Goal: Task Accomplishment & Management: Use online tool/utility

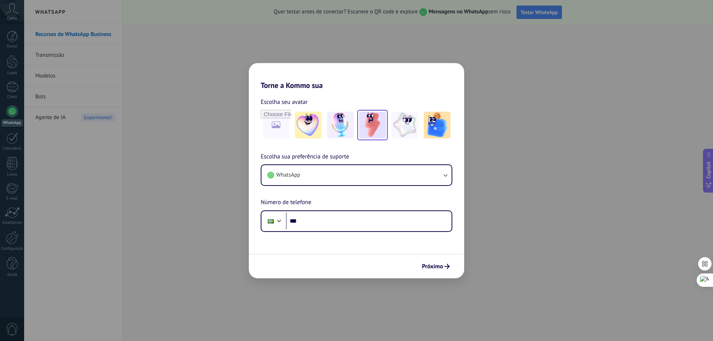
click at [376, 129] on img at bounding box center [372, 125] width 27 height 27
click at [441, 173] on button "WhatsApp" at bounding box center [357, 175] width 190 height 20
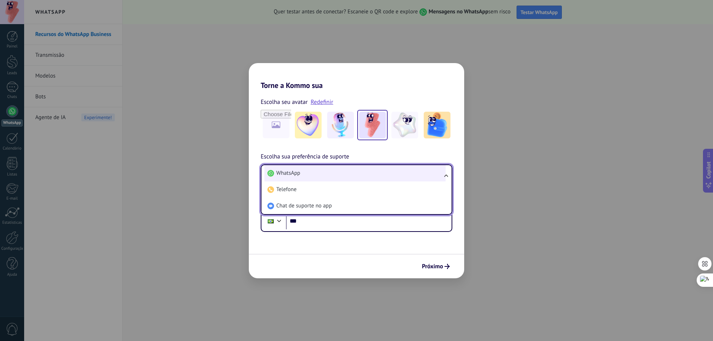
click at [388, 172] on li "WhatsApp" at bounding box center [354, 173] width 181 height 16
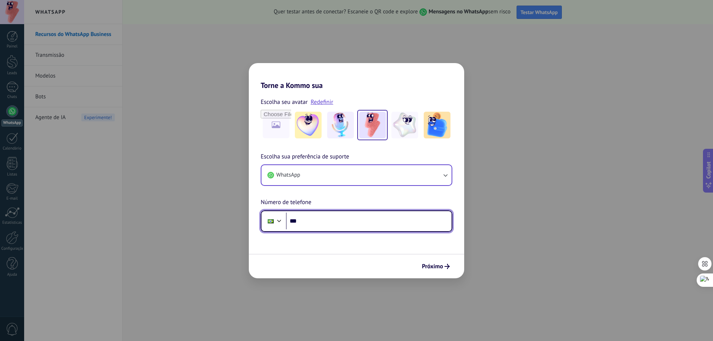
click at [399, 221] on input "***" at bounding box center [369, 221] width 166 height 17
type input "**********"
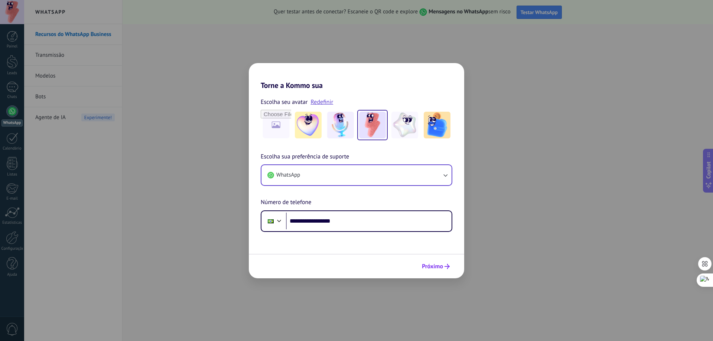
click at [447, 268] on icon "submit" at bounding box center [447, 266] width 5 height 5
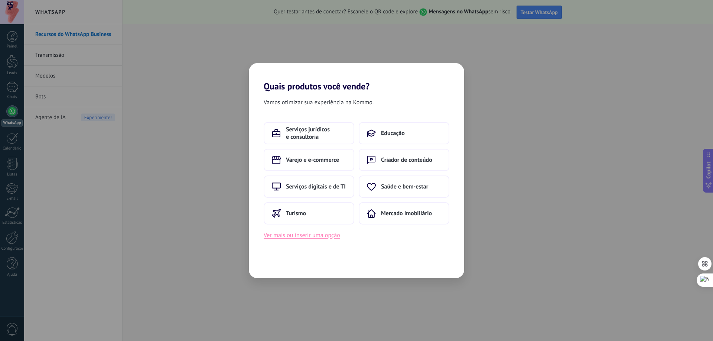
click at [324, 239] on button "Ver mais ou inserir uma opção" at bounding box center [302, 236] width 77 height 10
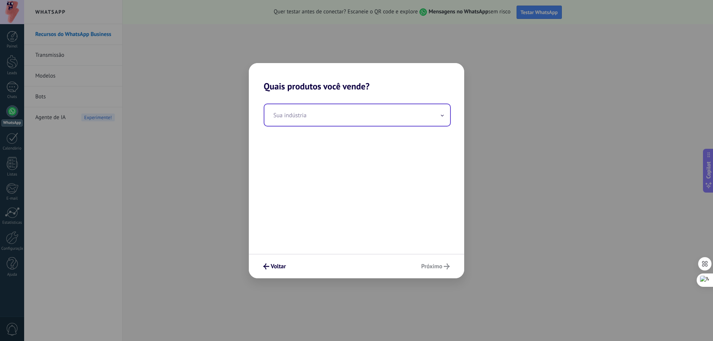
click at [321, 121] on input "text" at bounding box center [357, 115] width 186 height 22
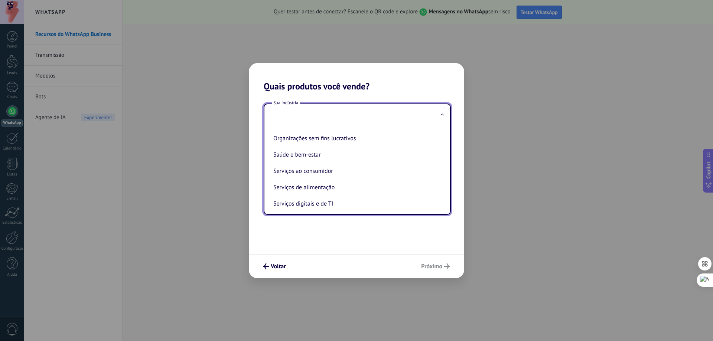
scroll to position [197, 0]
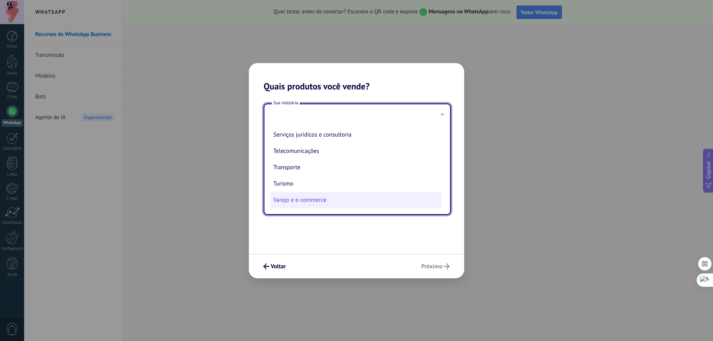
click at [329, 198] on li "Varejo e e-commerce" at bounding box center [355, 200] width 171 height 16
type input "**********"
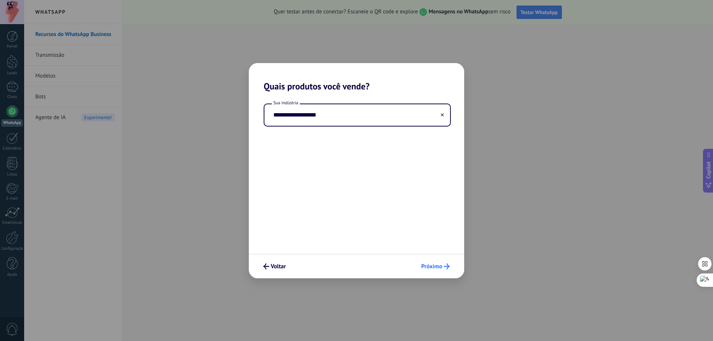
click at [431, 267] on span "Próximo" at bounding box center [431, 266] width 21 height 5
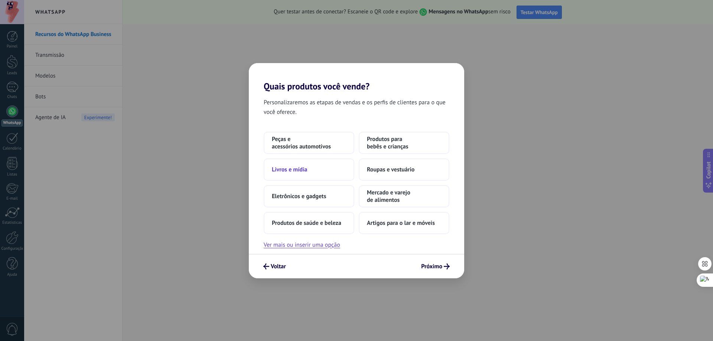
click at [304, 169] on span "Livros e mídia" at bounding box center [289, 169] width 35 height 7
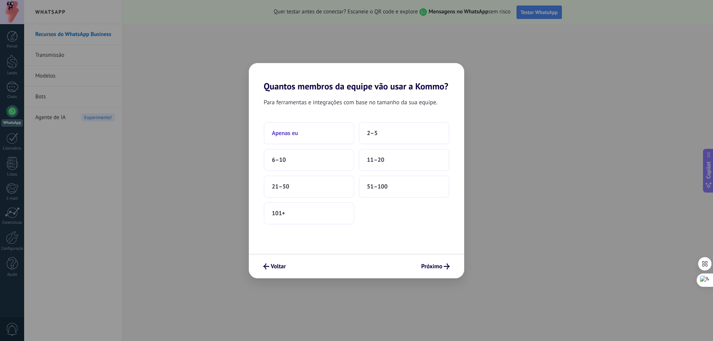
click at [306, 136] on button "Apenas eu" at bounding box center [309, 133] width 91 height 22
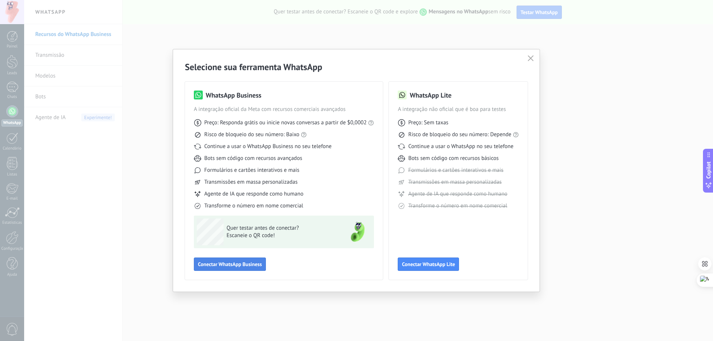
click at [243, 262] on span "Conectar WhatsApp Business" at bounding box center [230, 264] width 64 height 5
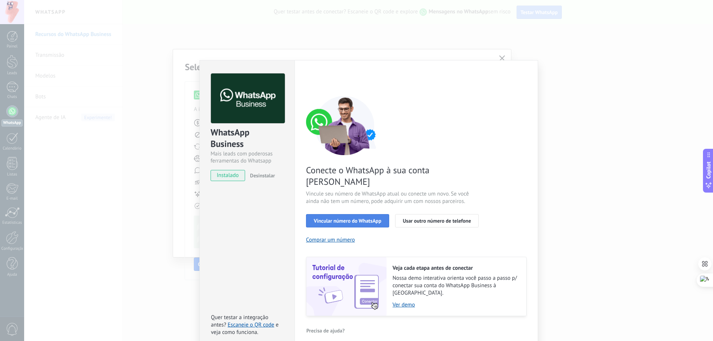
click at [356, 218] on span "Vincular número do WhatsApp" at bounding box center [348, 220] width 68 height 5
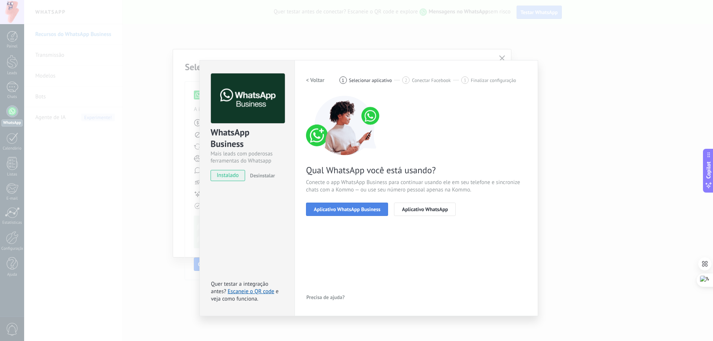
click at [360, 211] on span "Aplicativo WhatsApp Business" at bounding box center [347, 209] width 66 height 5
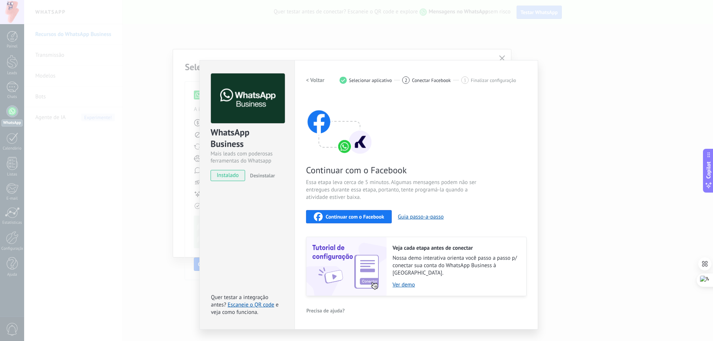
click at [349, 217] on span "Continuar com o Facebook" at bounding box center [355, 216] width 58 height 5
click at [319, 80] on h2 "< Voltar" at bounding box center [315, 80] width 19 height 7
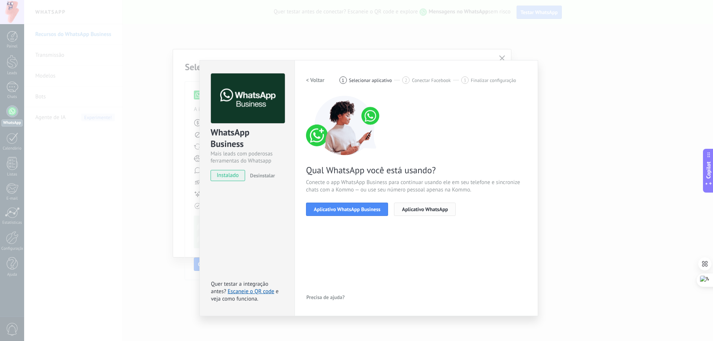
click at [422, 207] on span "Aplicativo WhatsApp" at bounding box center [425, 209] width 46 height 5
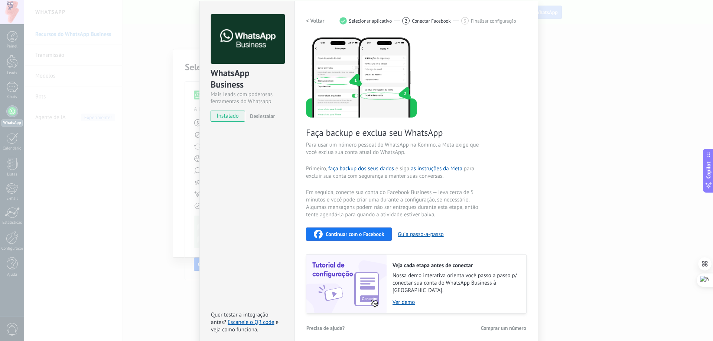
scroll to position [0, 0]
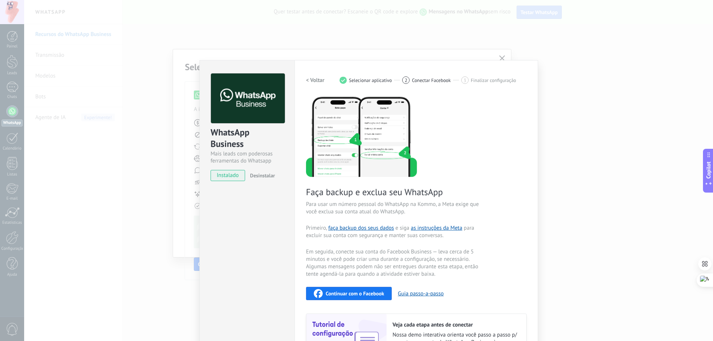
click at [315, 79] on h2 "< Voltar" at bounding box center [315, 80] width 19 height 7
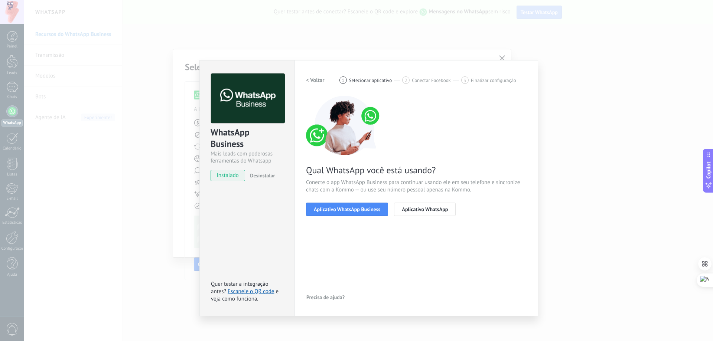
click at [315, 79] on h2 "< Voltar" at bounding box center [315, 80] width 19 height 7
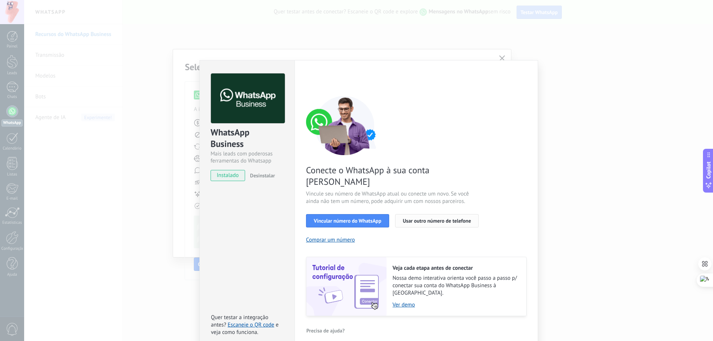
click at [443, 218] on span "Usar outro número de telefone" at bounding box center [437, 220] width 68 height 5
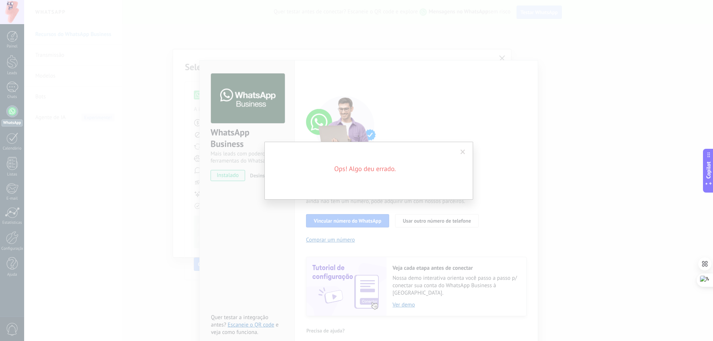
click at [461, 153] on span at bounding box center [463, 152] width 5 height 5
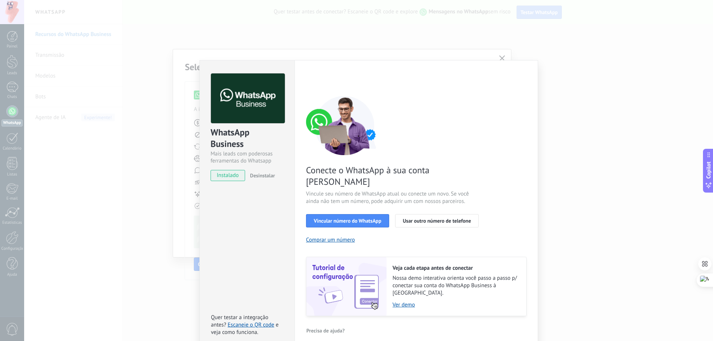
click at [596, 139] on div "WhatsApp Business Mais leads com poderosas ferramentas do Whatsapp instalado De…" at bounding box center [368, 170] width 689 height 341
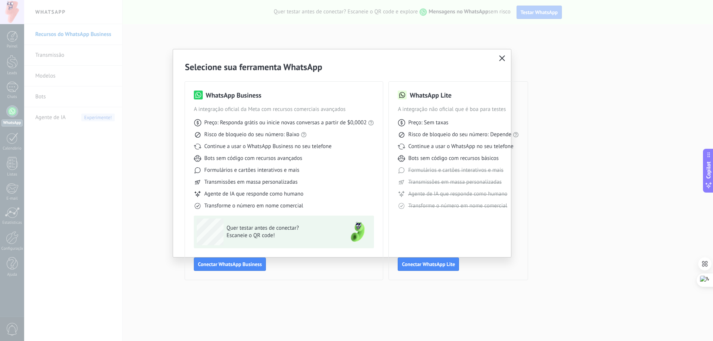
click at [503, 60] on icon "button" at bounding box center [502, 58] width 6 height 6
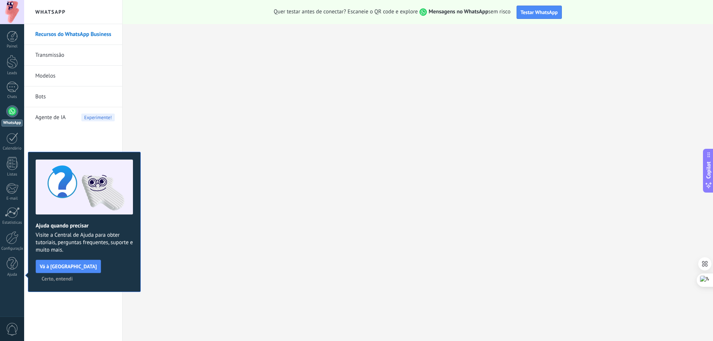
click at [80, 33] on link "Recursos do WhatsApp Business" at bounding box center [74, 34] width 79 height 21
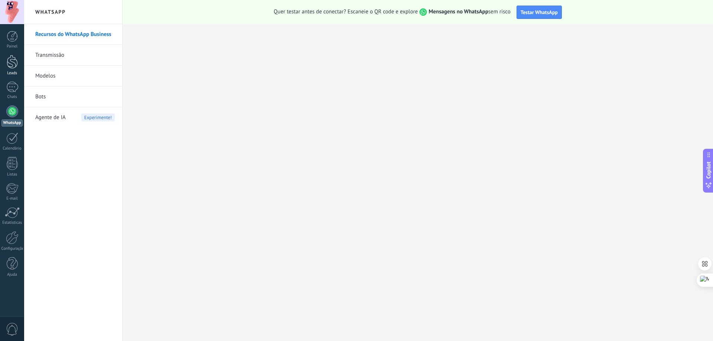
click at [13, 61] on div at bounding box center [12, 62] width 11 height 14
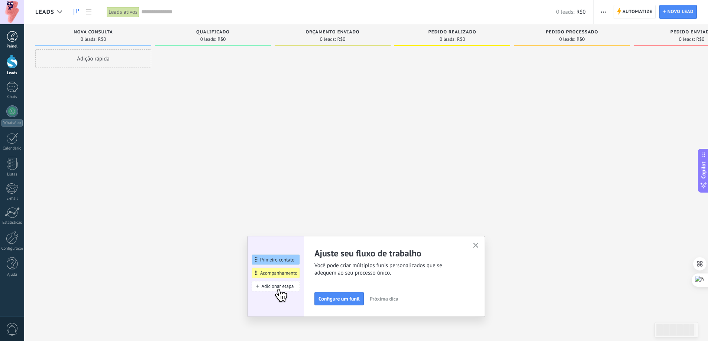
click at [14, 35] on div at bounding box center [12, 36] width 11 height 11
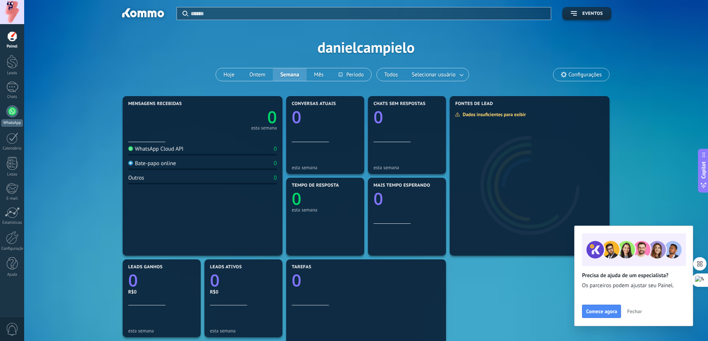
click at [13, 112] on div at bounding box center [12, 111] width 12 height 12
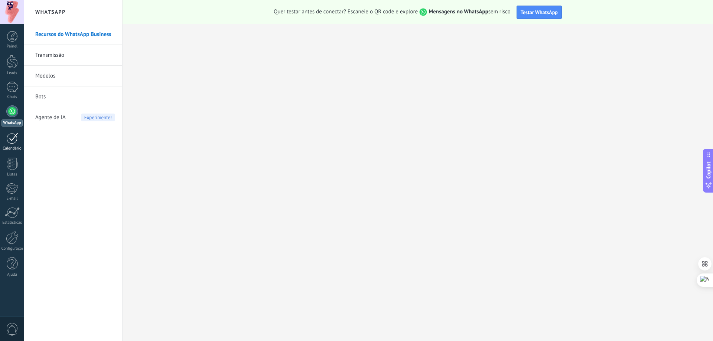
click at [12, 141] on div at bounding box center [12, 139] width 12 height 12
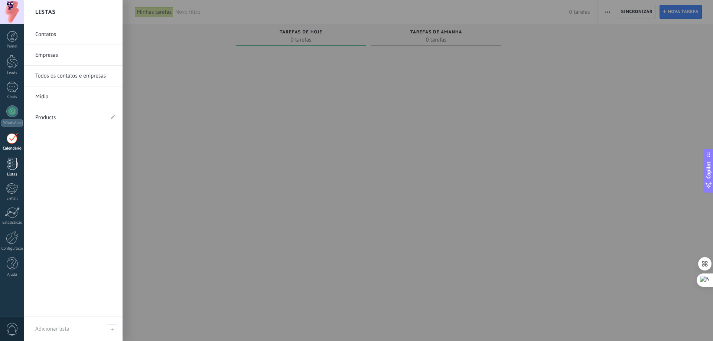
click at [13, 166] on div at bounding box center [12, 163] width 11 height 13
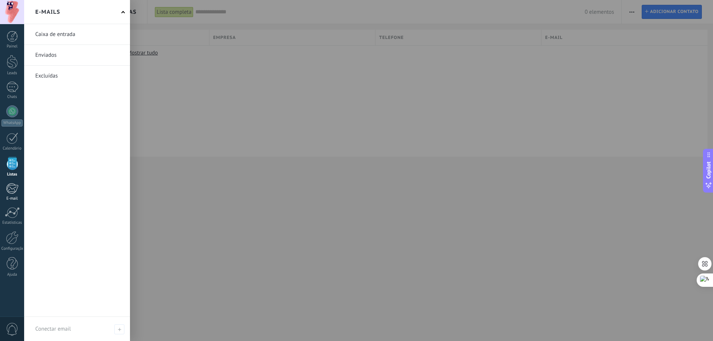
click at [13, 187] on div at bounding box center [12, 188] width 12 height 11
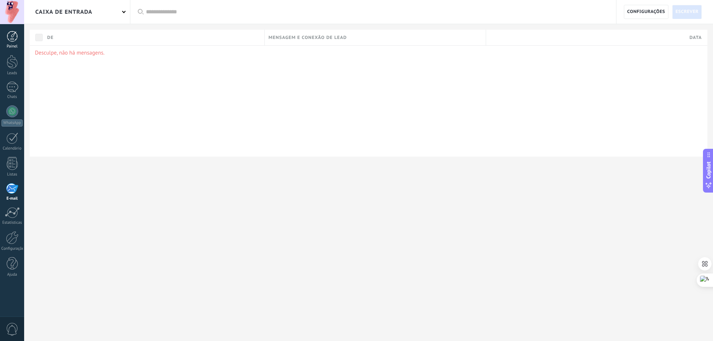
click at [13, 40] on div at bounding box center [12, 36] width 11 height 11
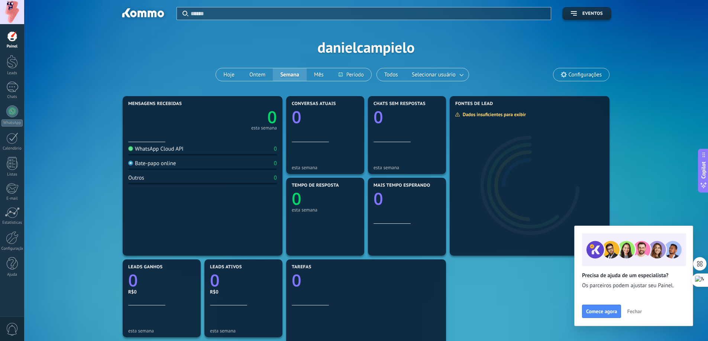
click at [632, 311] on span "Fechar" at bounding box center [634, 311] width 15 height 5
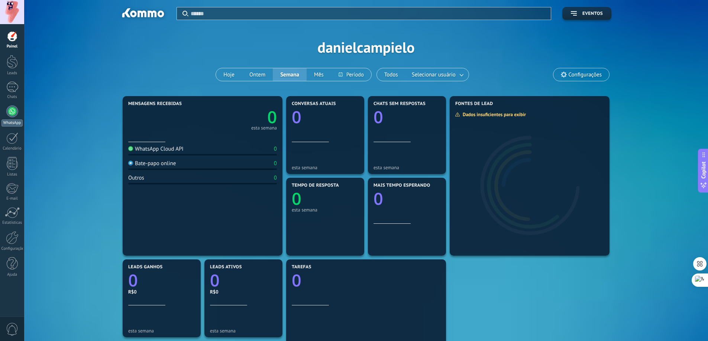
click at [14, 113] on div at bounding box center [12, 111] width 12 height 12
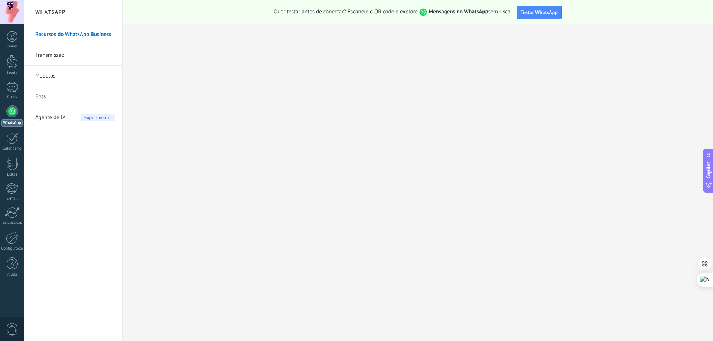
click at [64, 56] on link "Transmissão" at bounding box center [74, 55] width 79 height 21
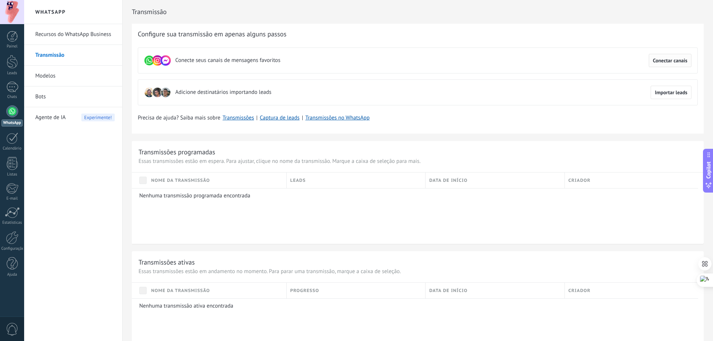
click at [669, 57] on button "Conectar canais" at bounding box center [670, 60] width 43 height 13
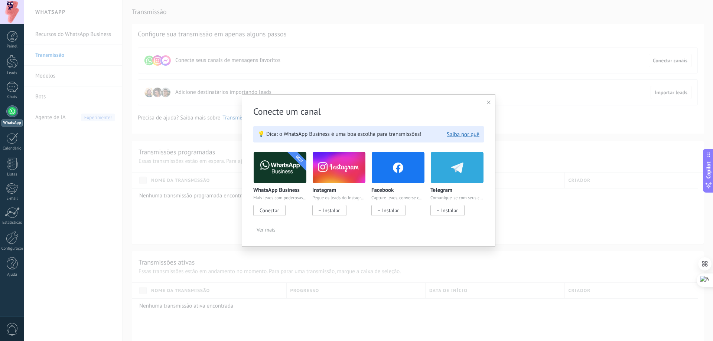
click at [274, 211] on span "Conectar" at bounding box center [269, 210] width 19 height 7
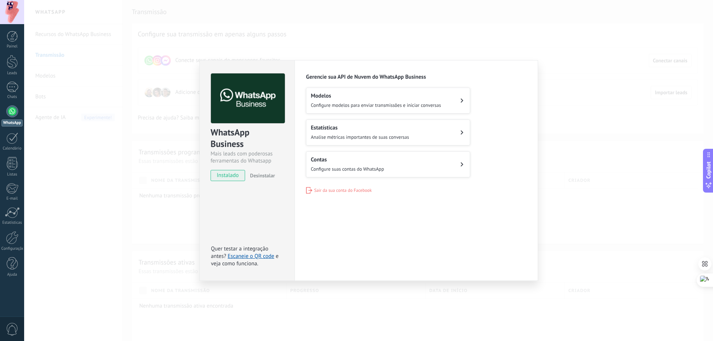
click at [442, 162] on button "Contas Configure suas contas do WhatsApp" at bounding box center [388, 165] width 164 height 26
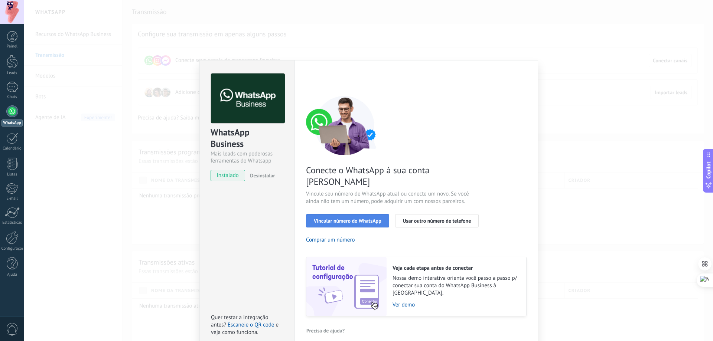
click at [363, 218] on span "Vincular número do WhatsApp" at bounding box center [348, 220] width 68 height 5
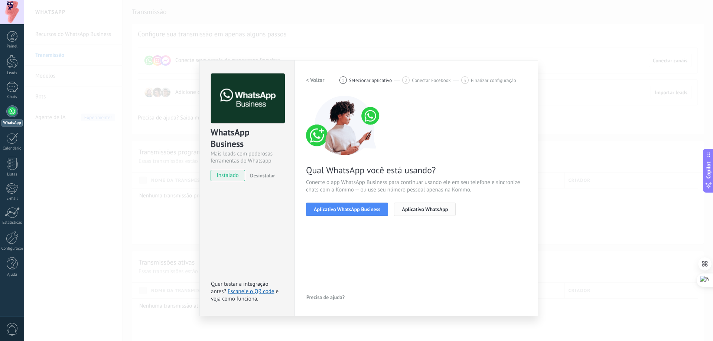
click at [441, 210] on span "Aplicativo WhatsApp" at bounding box center [425, 209] width 46 height 5
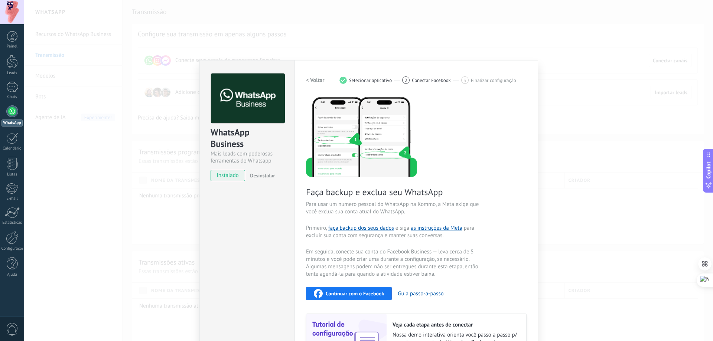
click at [319, 80] on h2 "< Voltar" at bounding box center [315, 80] width 19 height 7
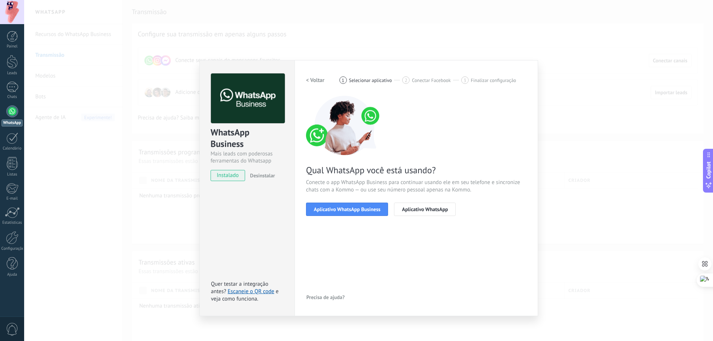
click at [319, 82] on h2 "< Voltar" at bounding box center [315, 80] width 19 height 7
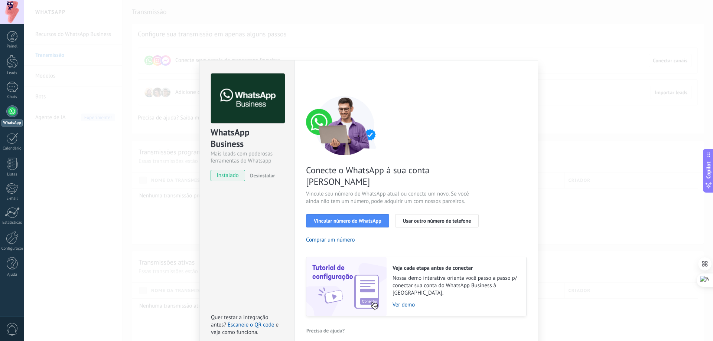
click at [268, 176] on span "Desinstalar" at bounding box center [262, 175] width 25 height 7
click at [72, 187] on div "WhatsApp Business Mais leads com poderosas ferramentas do Whatsapp instalado De…" at bounding box center [368, 170] width 689 height 341
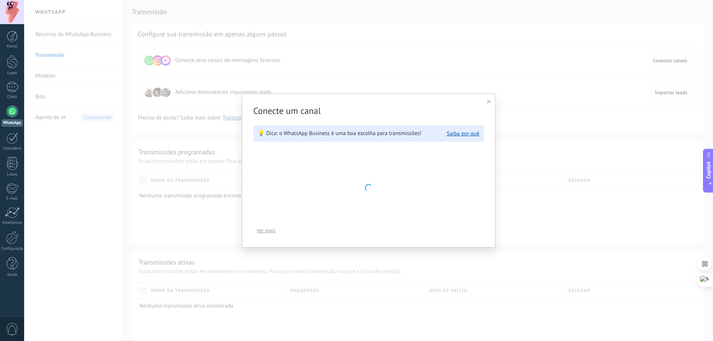
click at [487, 104] on div "Conecte um canal 💡 Dica: o WhatsApp Business é uma boa escolha para transmissõe…" at bounding box center [369, 171] width 254 height 154
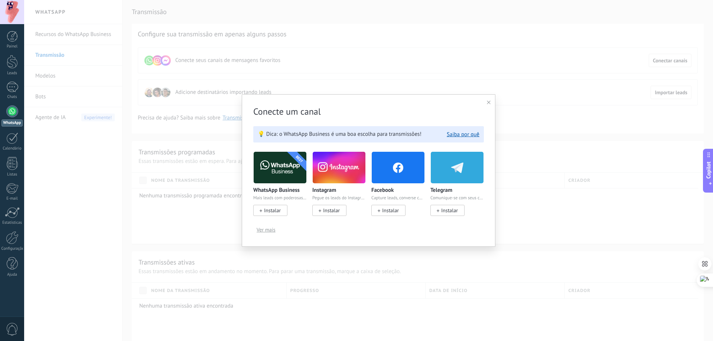
click at [490, 100] on div at bounding box center [489, 102] width 4 height 7
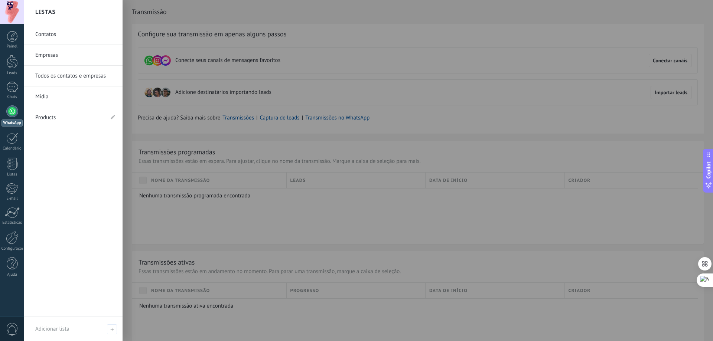
click at [13, 111] on div at bounding box center [12, 111] width 12 height 12
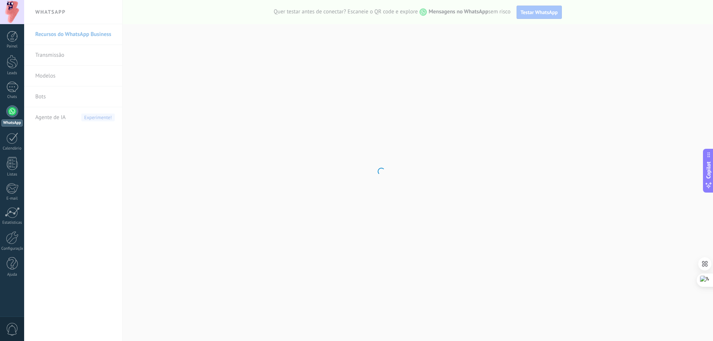
click at [67, 118] on body ".abccls-1,.abccls-2{fill-rule:evenodd}.abccls-2{fill:#fff} .abfcls-1{fill:none}…" at bounding box center [356, 170] width 713 height 341
click at [93, 119] on body ".abccls-1,.abccls-2{fill-rule:evenodd}.abccls-2{fill:#fff} .abfcls-1{fill:none}…" at bounding box center [356, 170] width 713 height 341
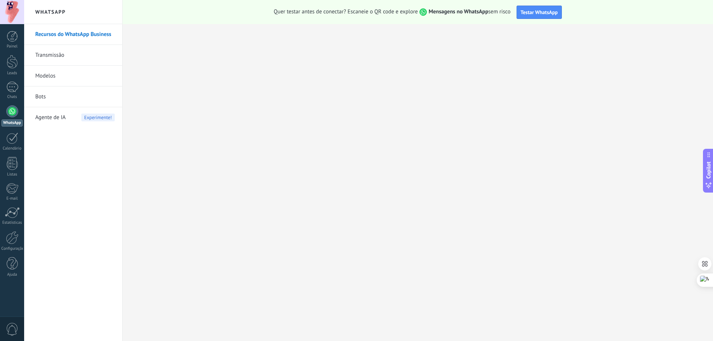
click at [66, 119] on div "Agente de IA Experimente!" at bounding box center [74, 117] width 79 height 21
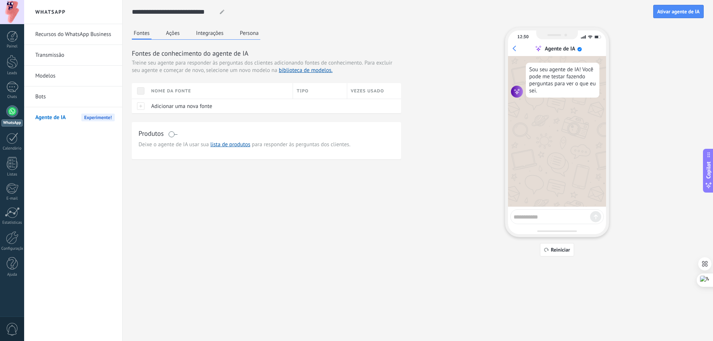
click at [215, 35] on button "Integrações" at bounding box center [209, 32] width 31 height 11
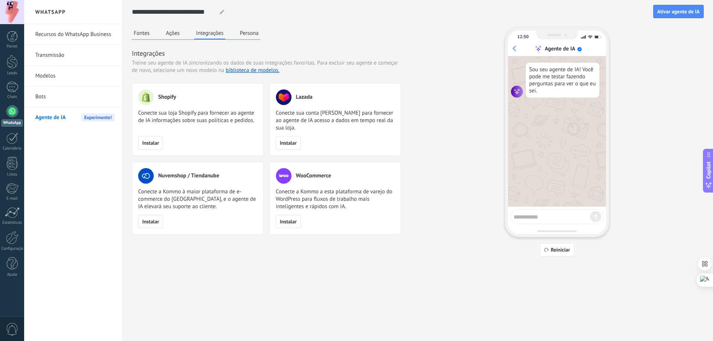
click at [252, 34] on button "Persona" at bounding box center [249, 32] width 23 height 11
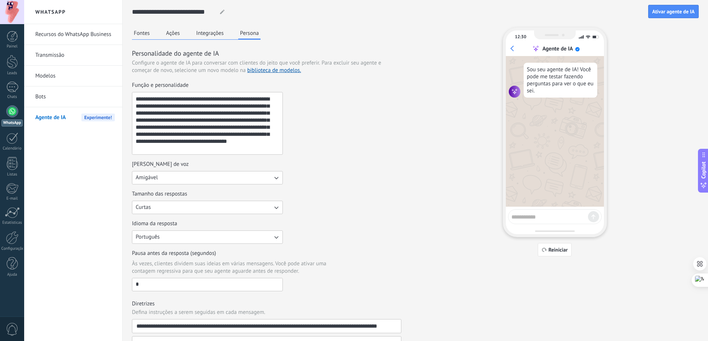
click at [175, 34] on button "Ações" at bounding box center [172, 32] width 17 height 11
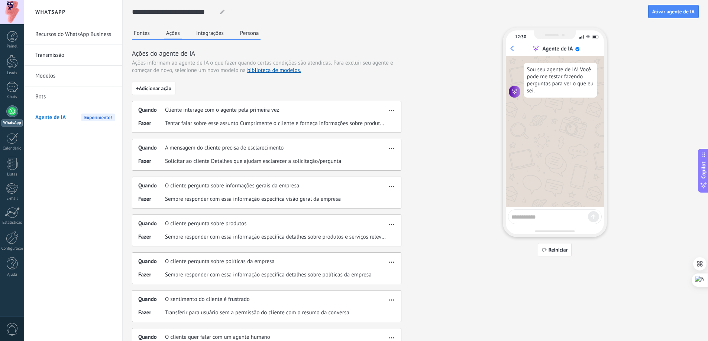
click at [141, 34] on button "Fontes" at bounding box center [142, 32] width 20 height 11
